Goal: Task Accomplishment & Management: Use online tool/utility

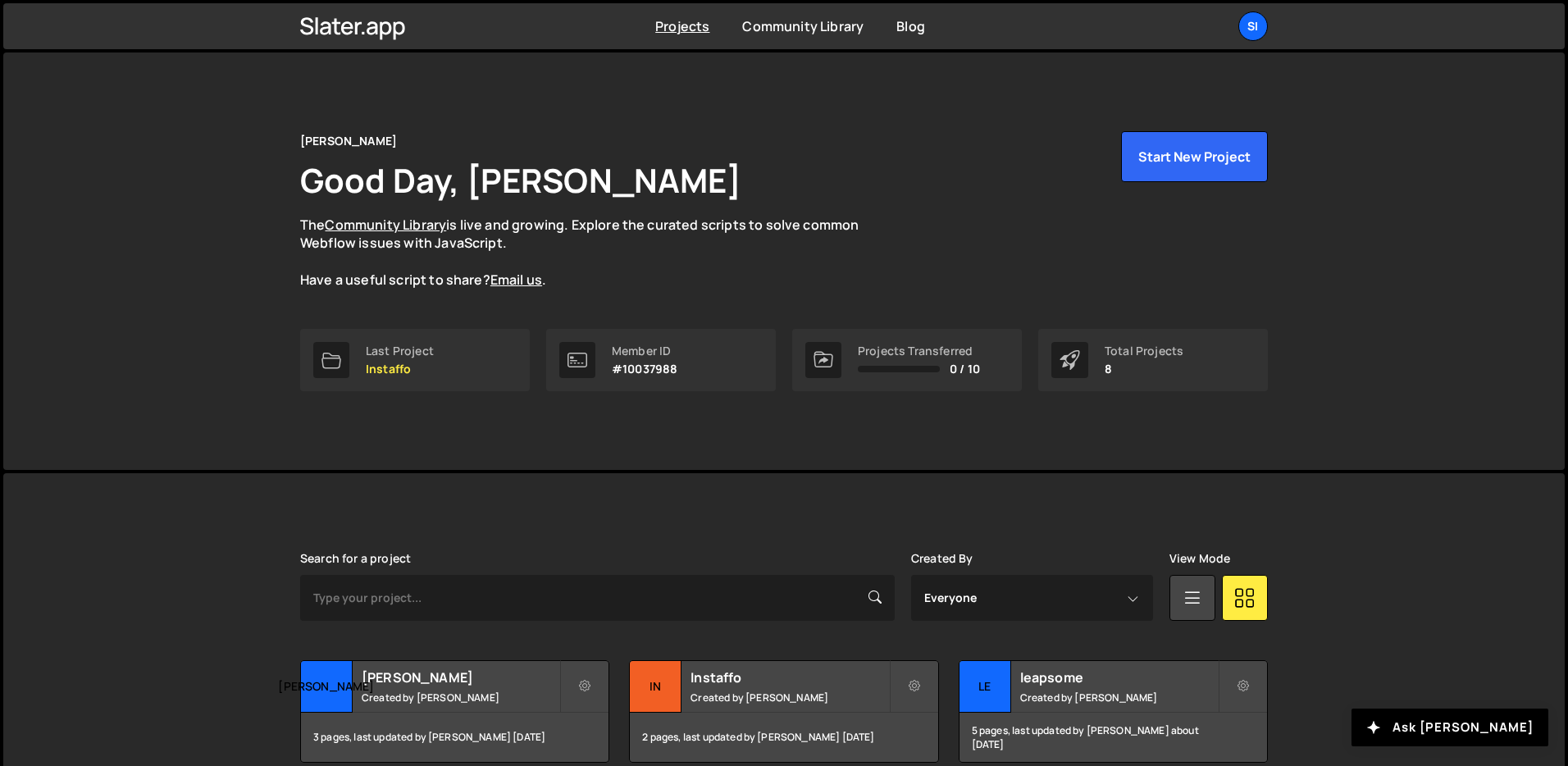
click at [586, 465] on div "[PERSON_NAME] Good Day, [PERSON_NAME] The Community Library is live and growing…" at bounding box center [784, 261] width 1017 height 417
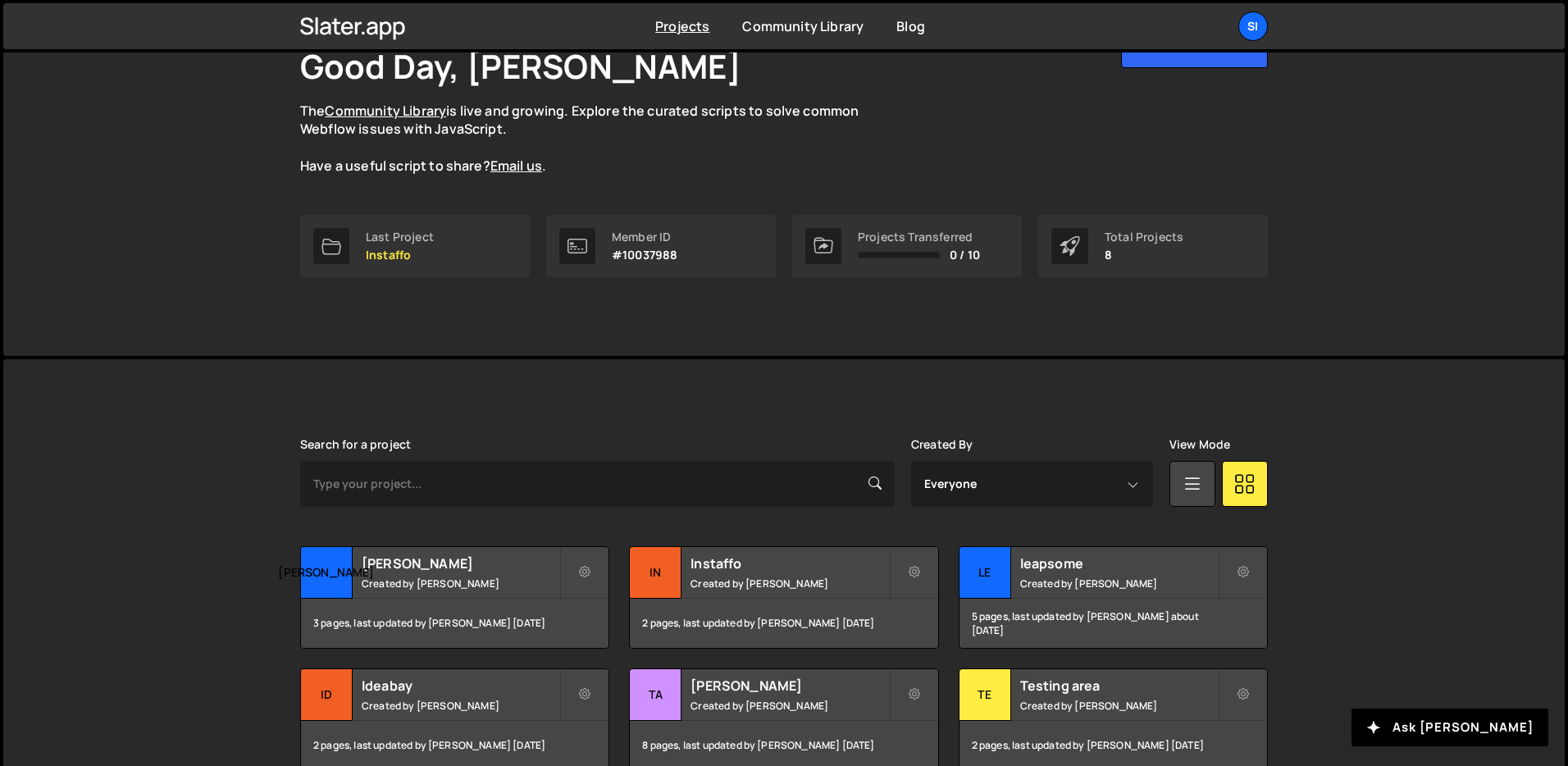
scroll to position [134, 0]
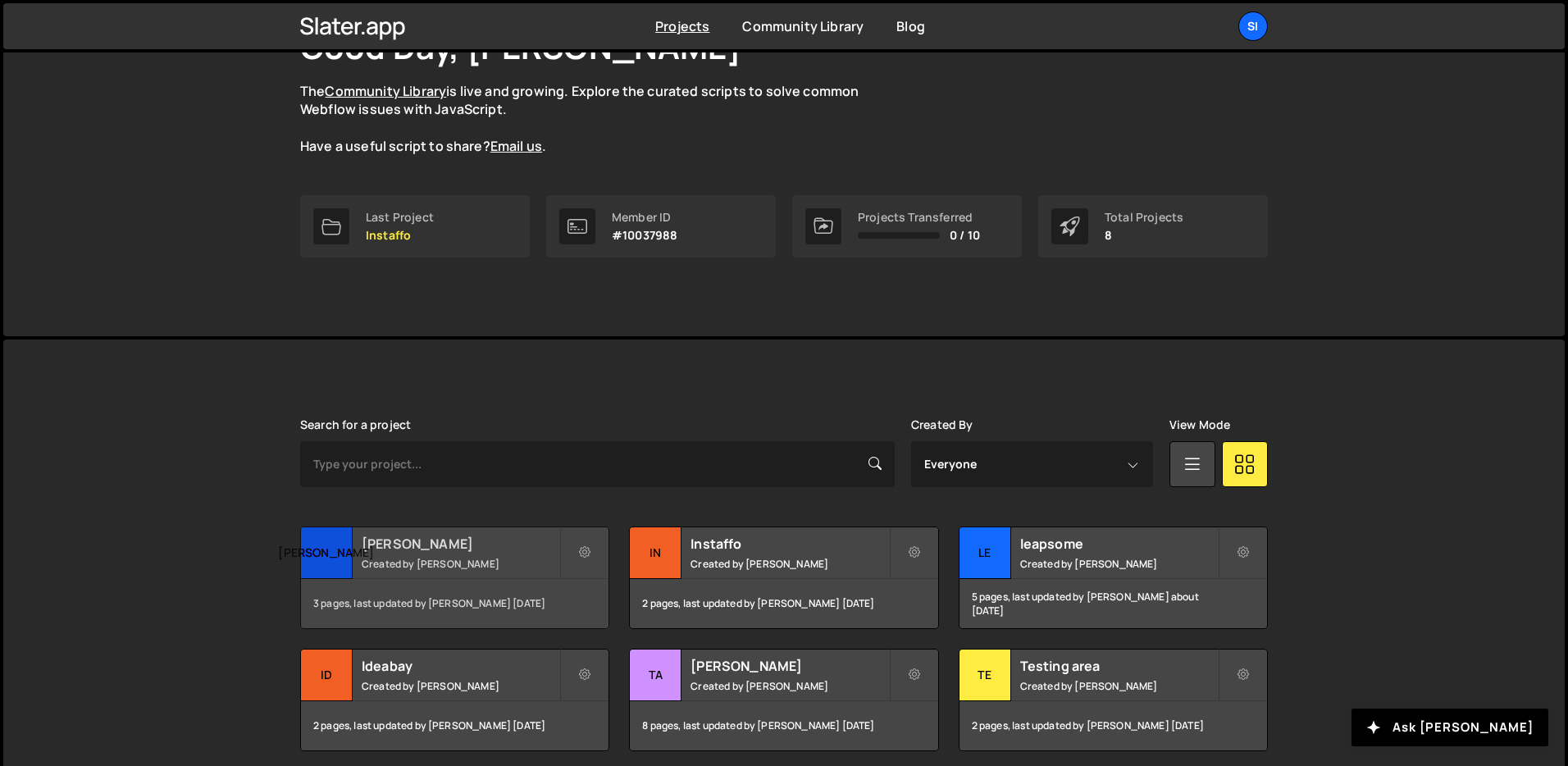
click at [500, 546] on h2 "[PERSON_NAME]" at bounding box center [460, 544] width 198 height 18
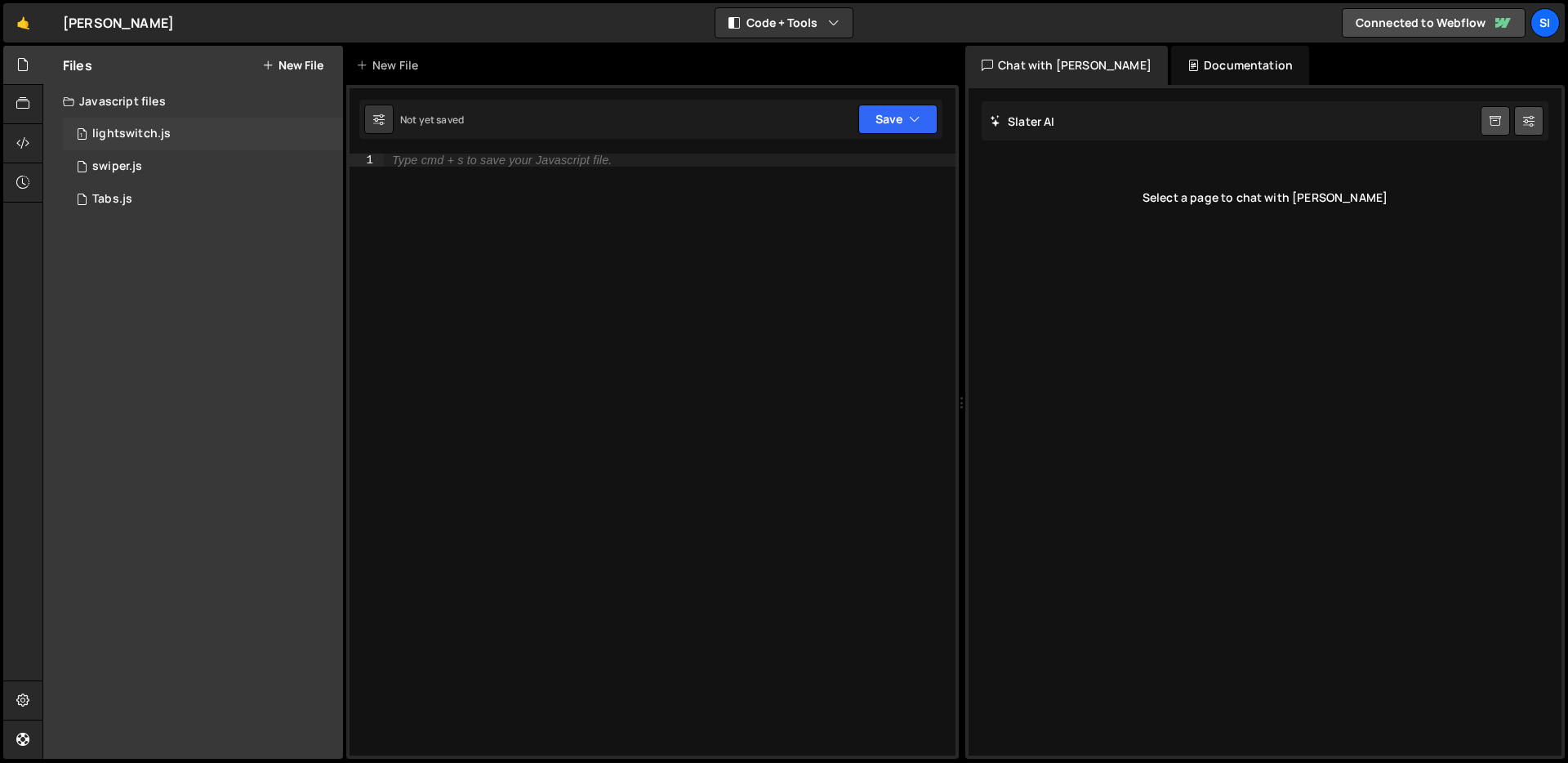
click at [258, 130] on div "1 lightswitch.js 0" at bounding box center [203, 133] width 280 height 32
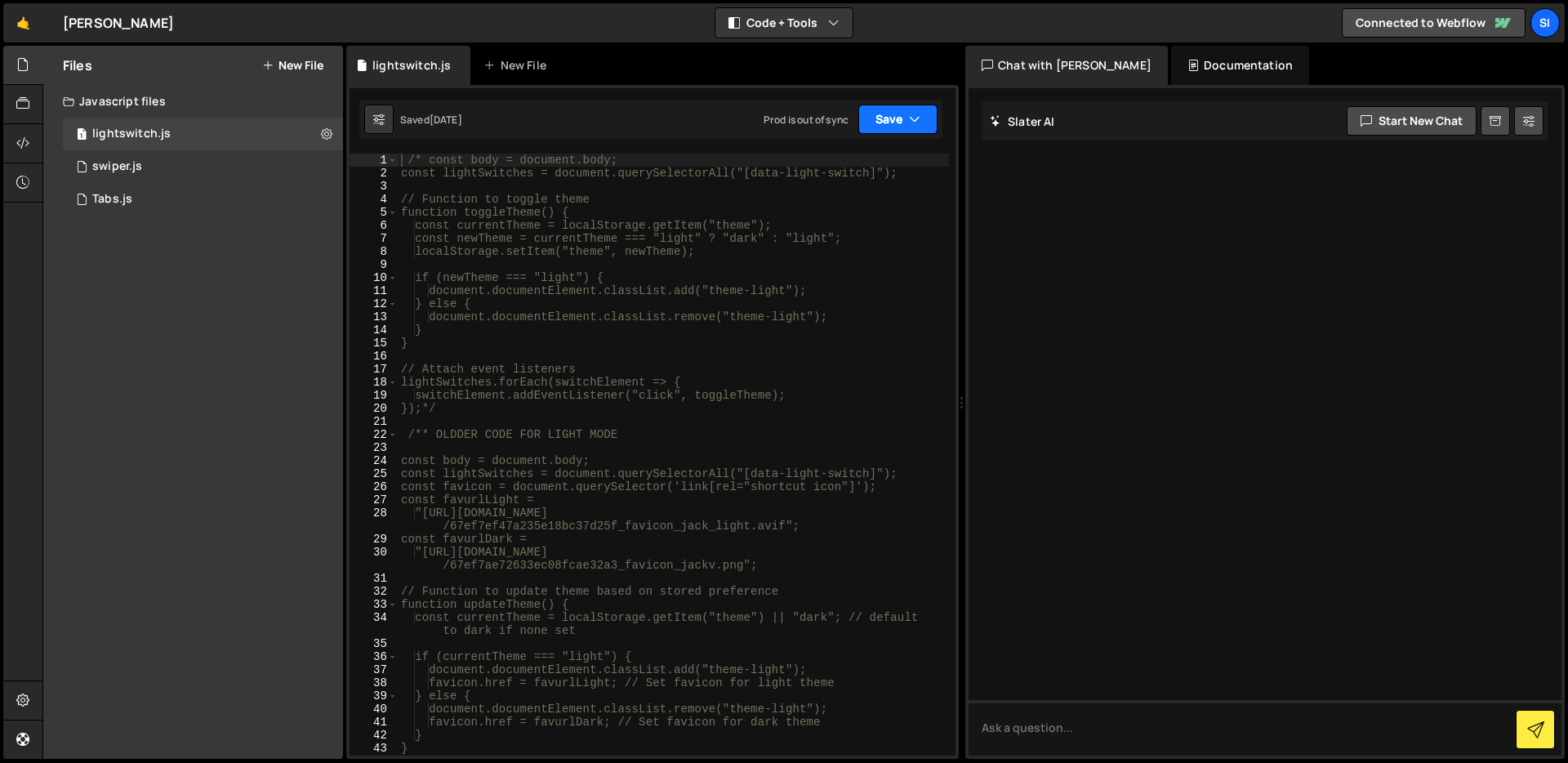
click at [909, 117] on icon "button" at bounding box center [914, 119] width 11 height 17
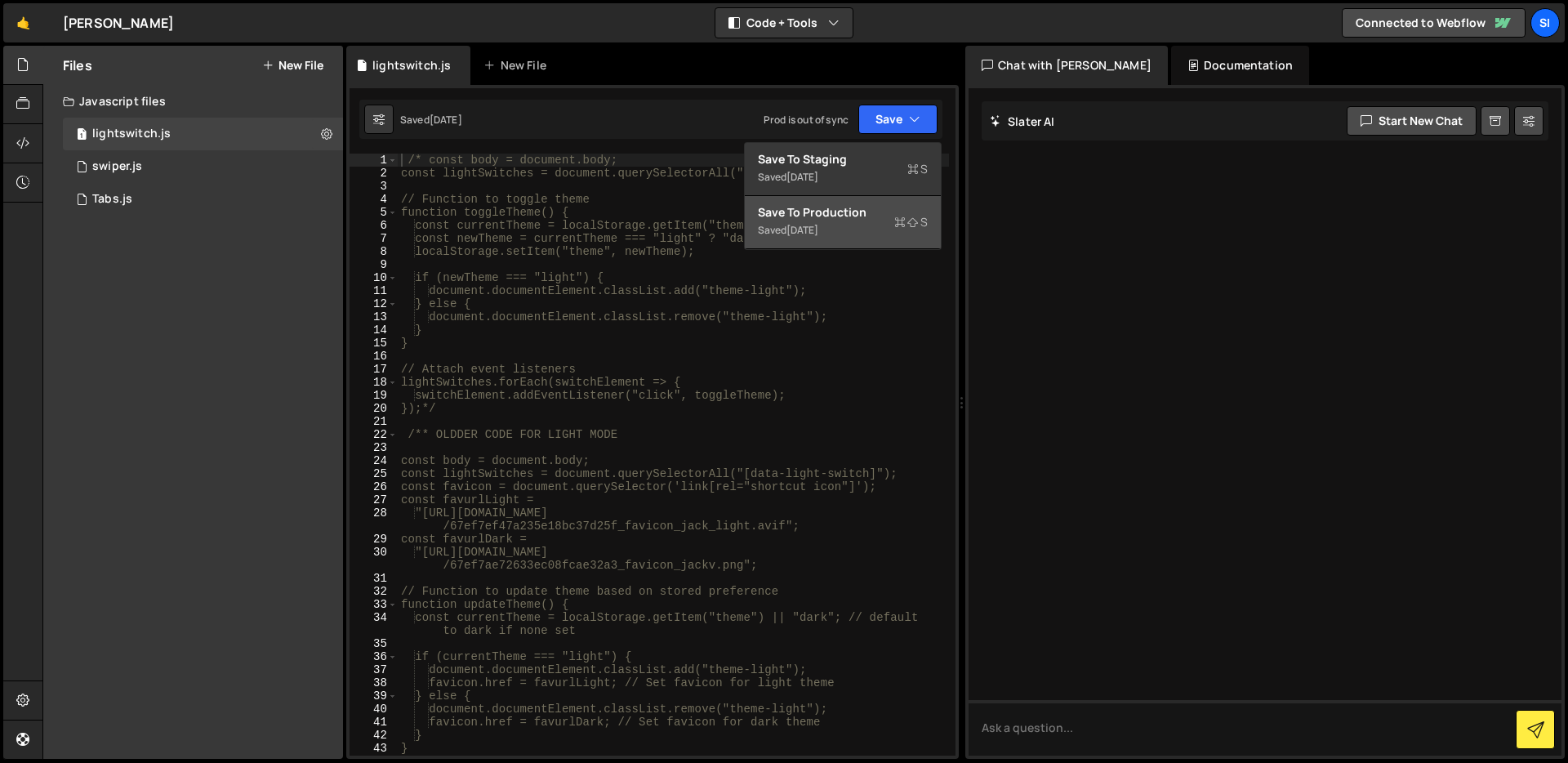
click at [881, 216] on div "Save to Production S" at bounding box center [843, 212] width 170 height 17
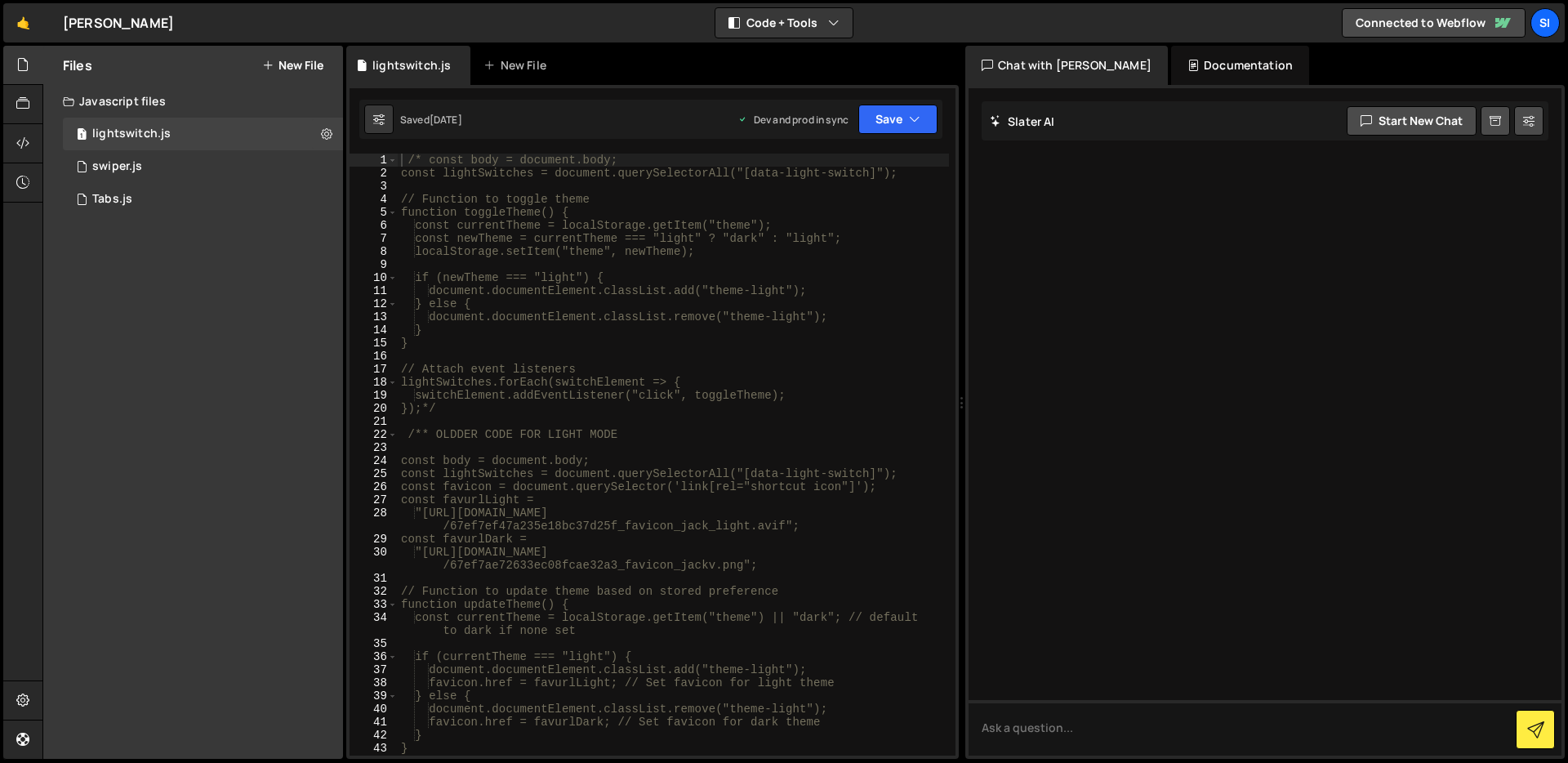
click at [169, 273] on div "Files New File Javascript files 1 lightswitch.js 0 1 swiper.js 0 1 Tabs.js 0 CS…" at bounding box center [192, 402] width 300 height 713
click at [280, 156] on div "1 swiper.js 0" at bounding box center [203, 166] width 280 height 32
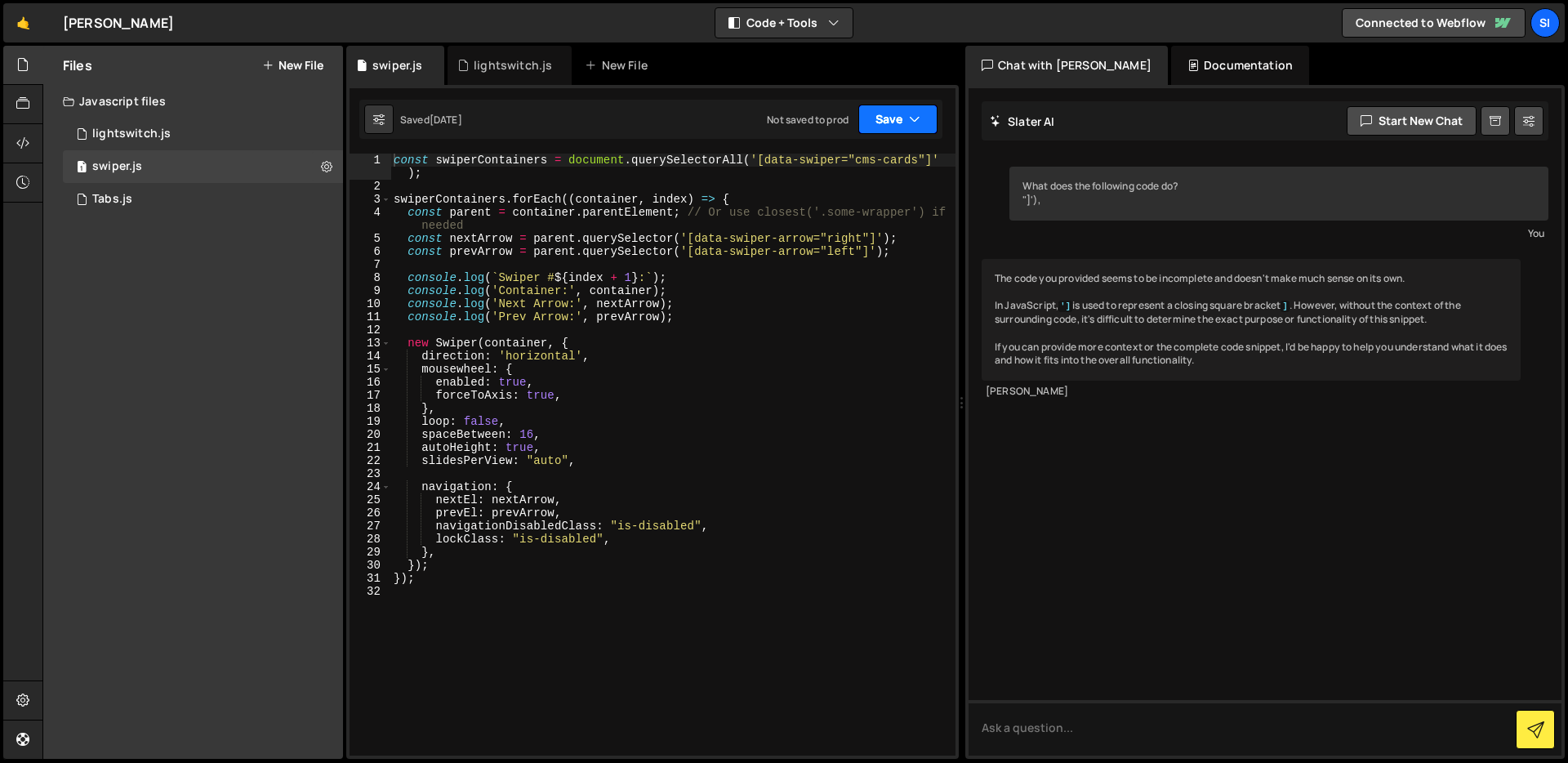
click at [898, 115] on button "Save" at bounding box center [897, 120] width 80 height 30
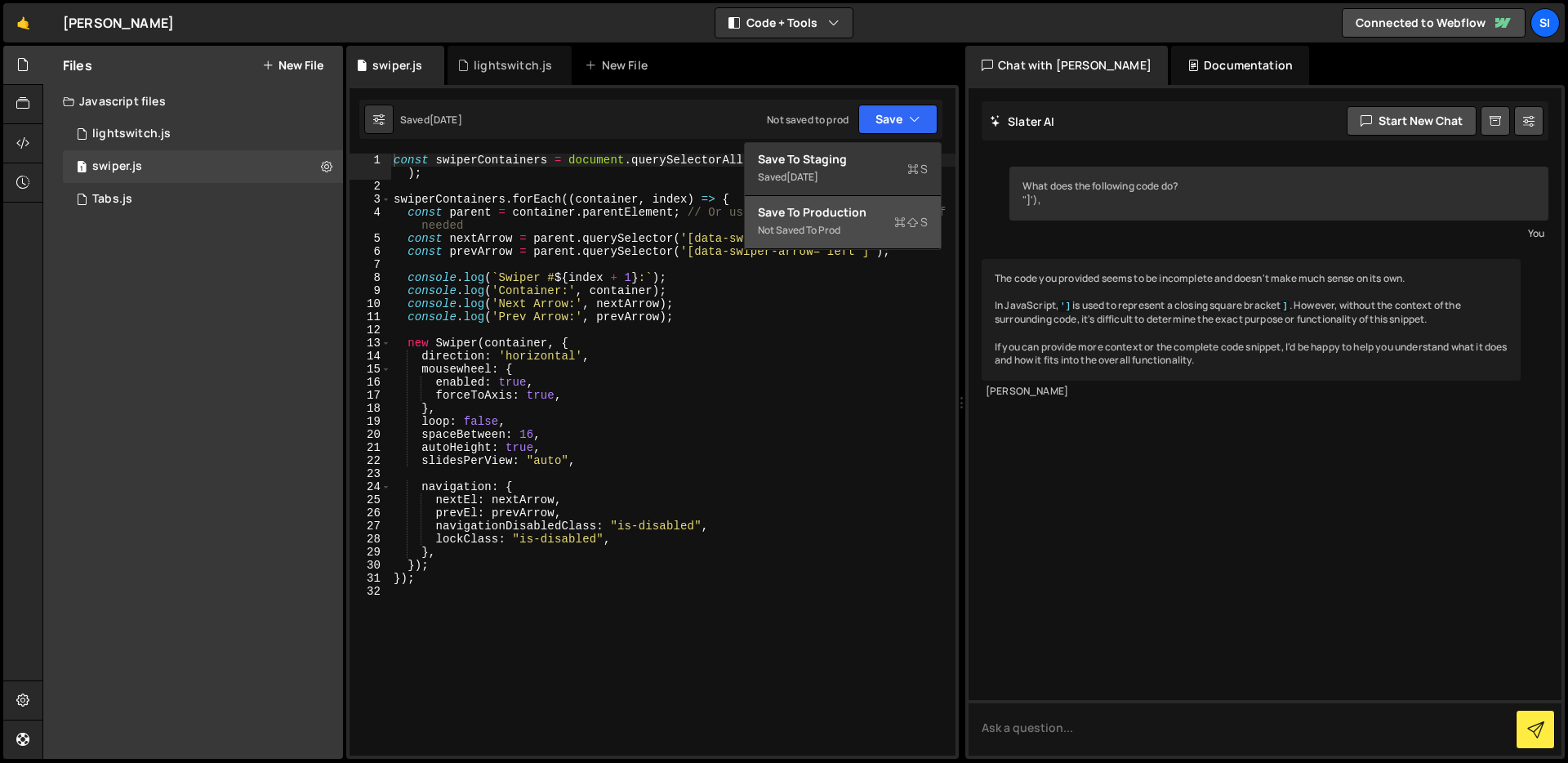
click at [843, 225] on div "Not saved to prod" at bounding box center [843, 230] width 170 height 19
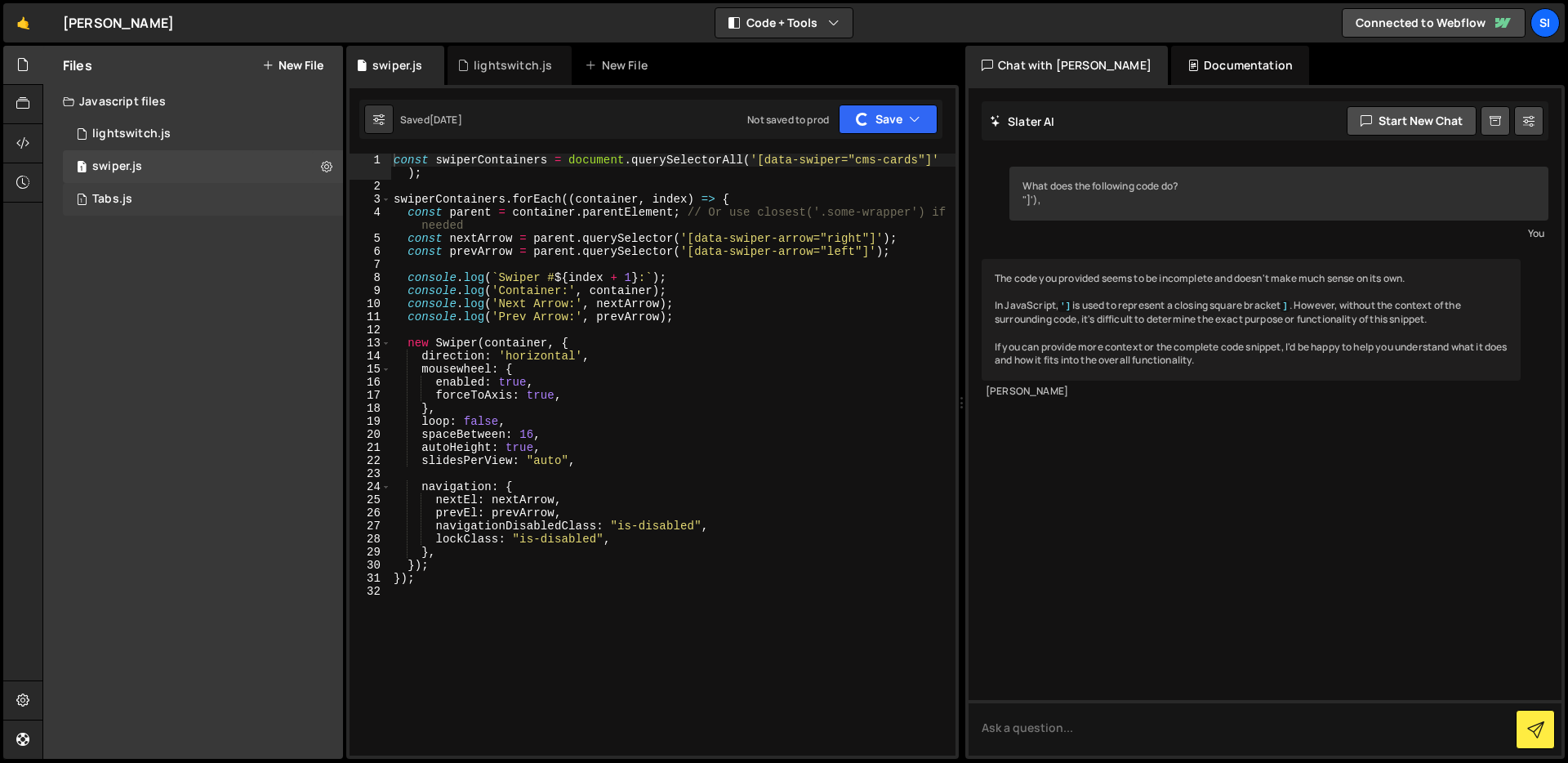
click at [229, 198] on div "1 Tabs.js 0" at bounding box center [203, 199] width 280 height 32
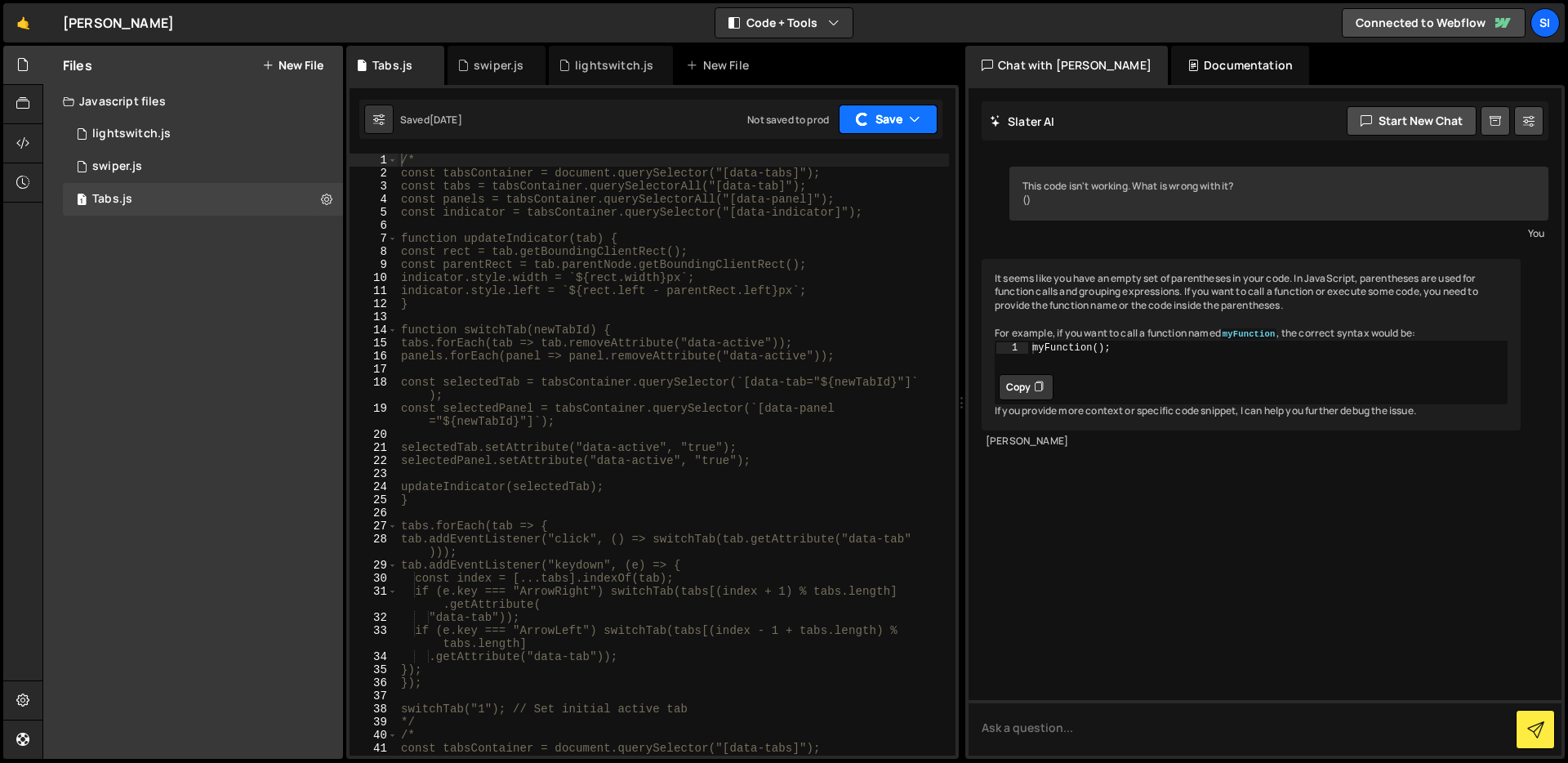
click at [927, 119] on button "Save" at bounding box center [888, 120] width 99 height 30
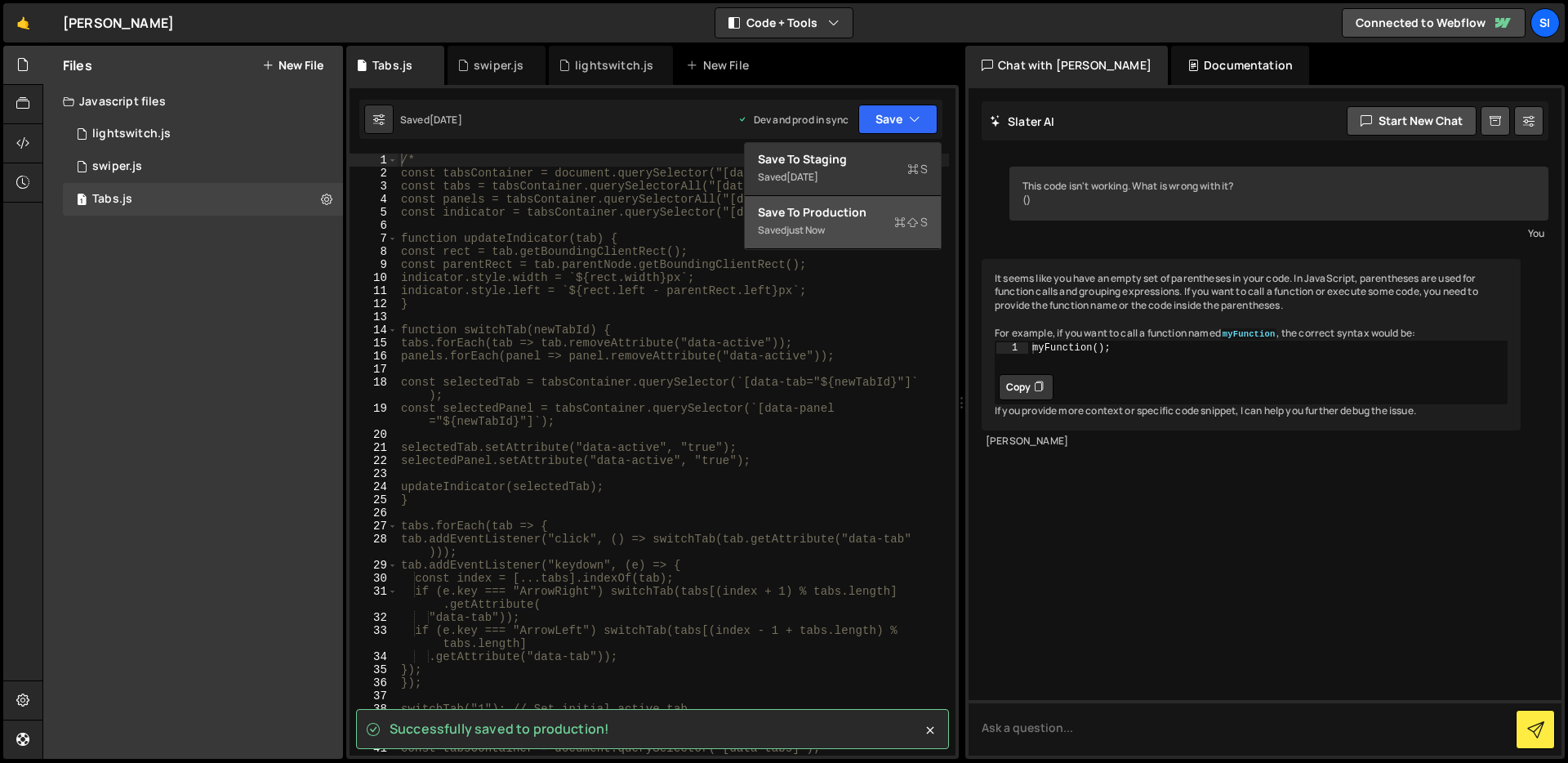
click at [875, 222] on div "Saved just now" at bounding box center [843, 230] width 170 height 19
